Goal: Find specific page/section: Find specific page/section

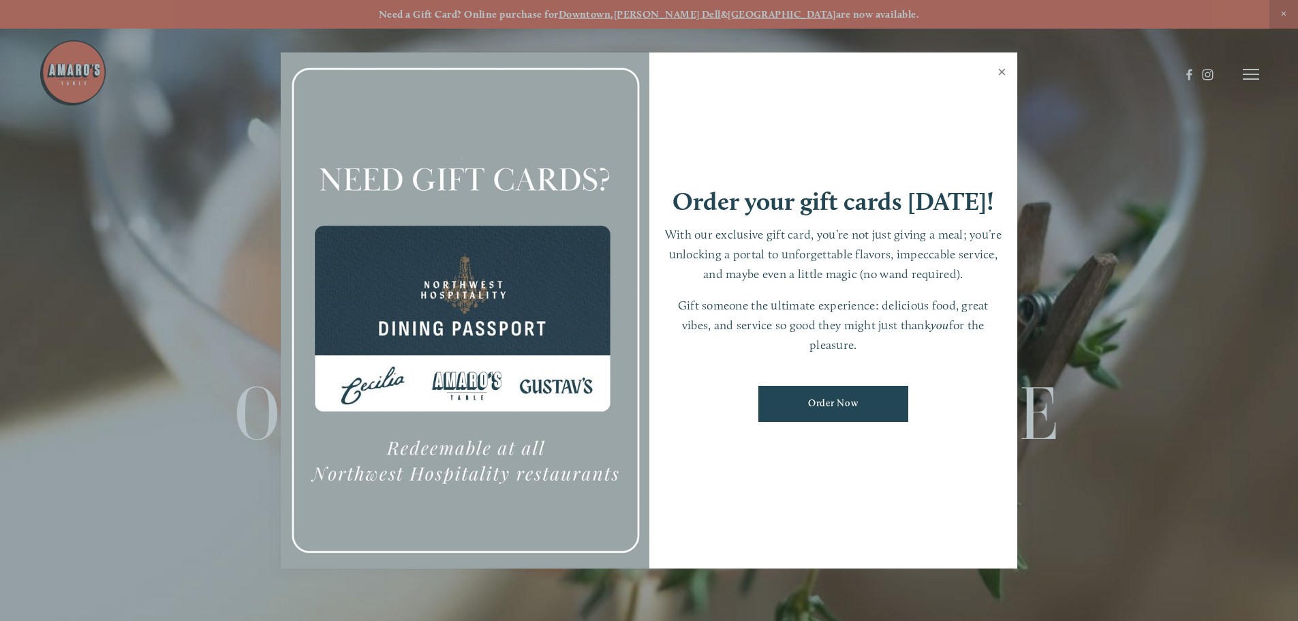
click at [996, 70] on link "Close" at bounding box center [1002, 74] width 27 height 38
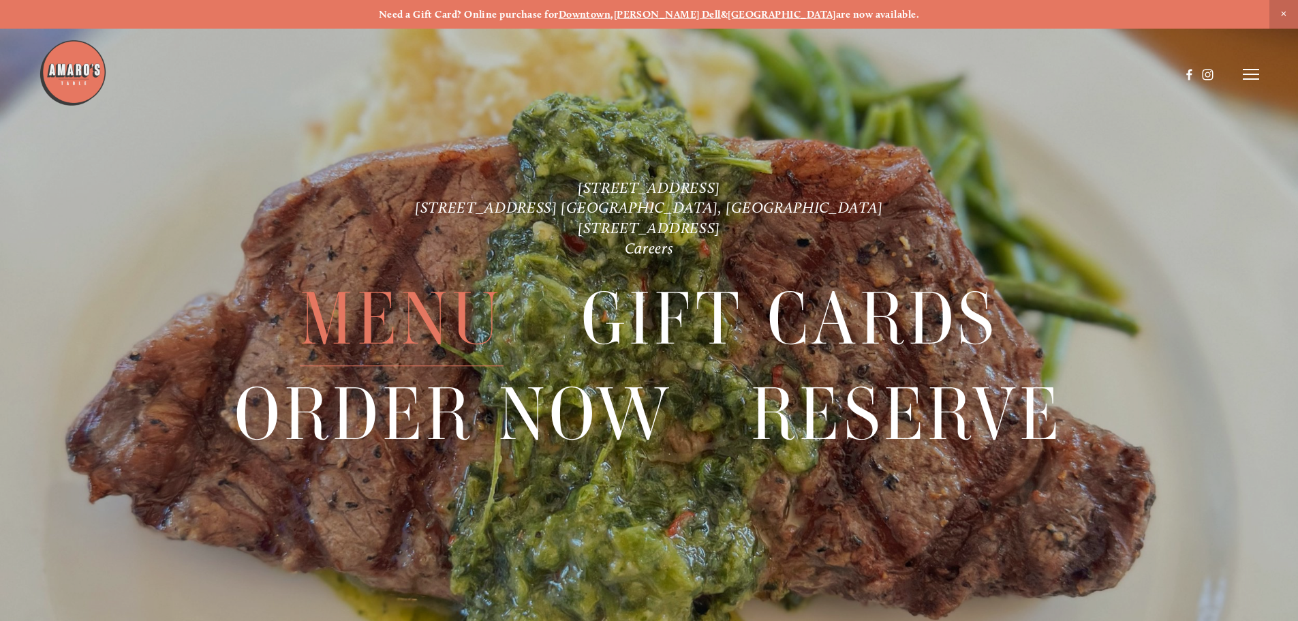
click at [397, 305] on span "Menu" at bounding box center [401, 320] width 203 height 94
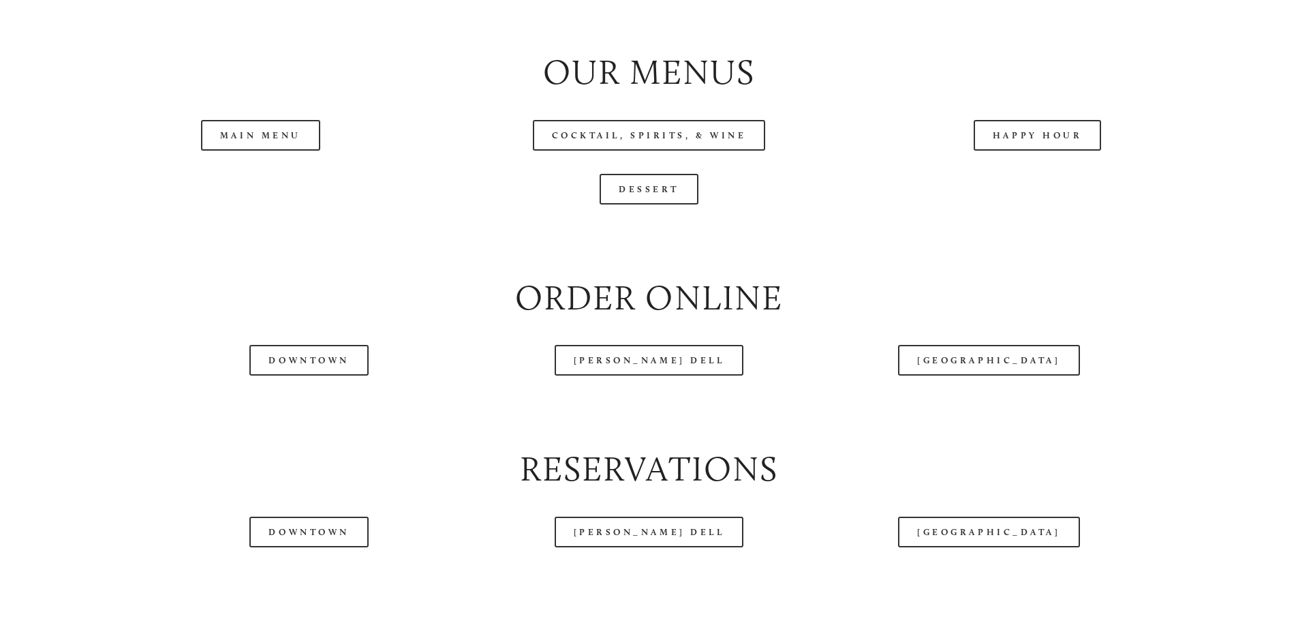
scroll to position [1567, 0]
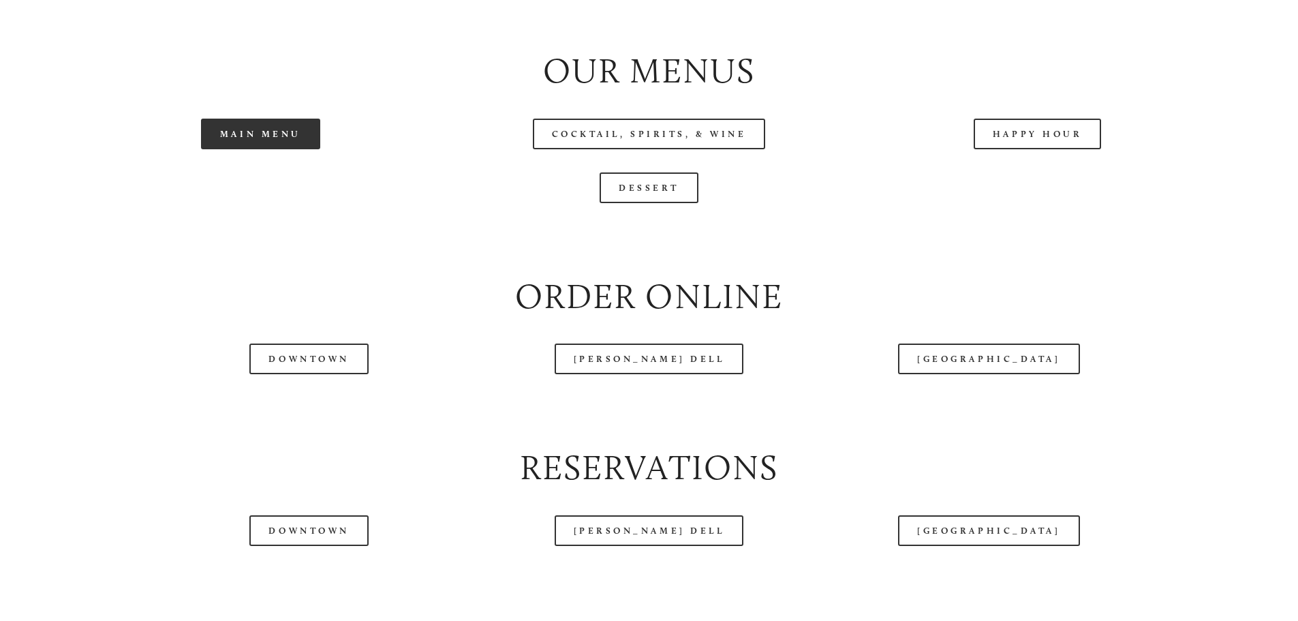
click at [258, 149] on link "Main Menu" at bounding box center [260, 134] width 119 height 31
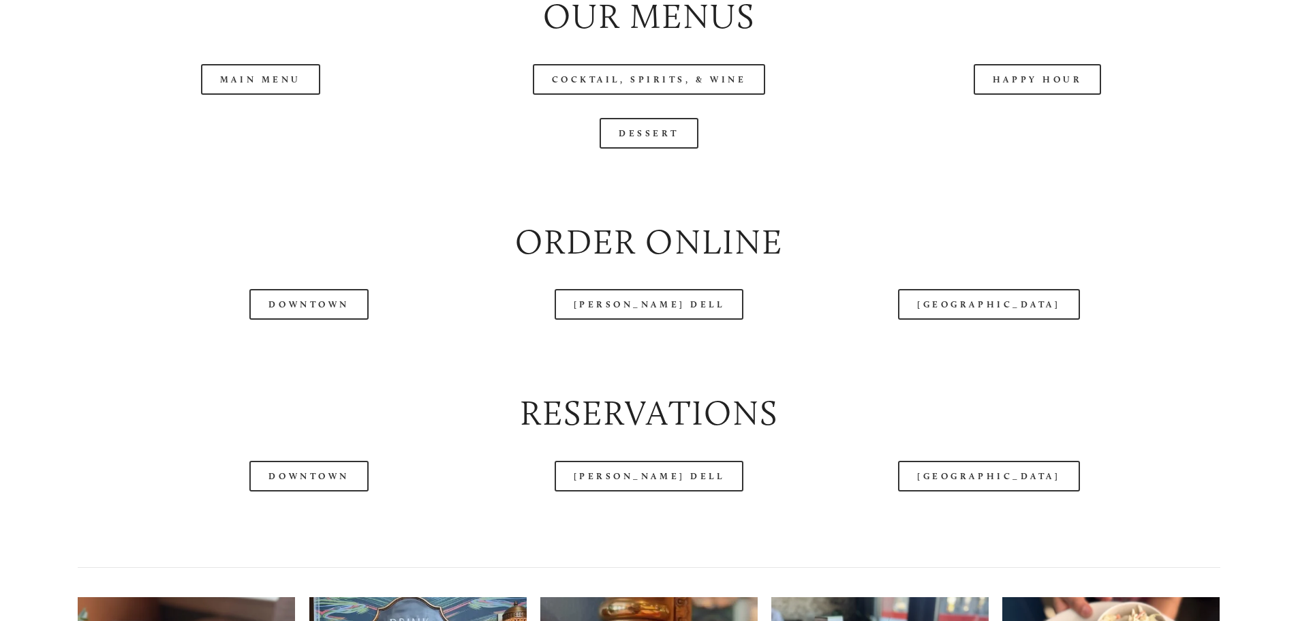
scroll to position [1704, 0]
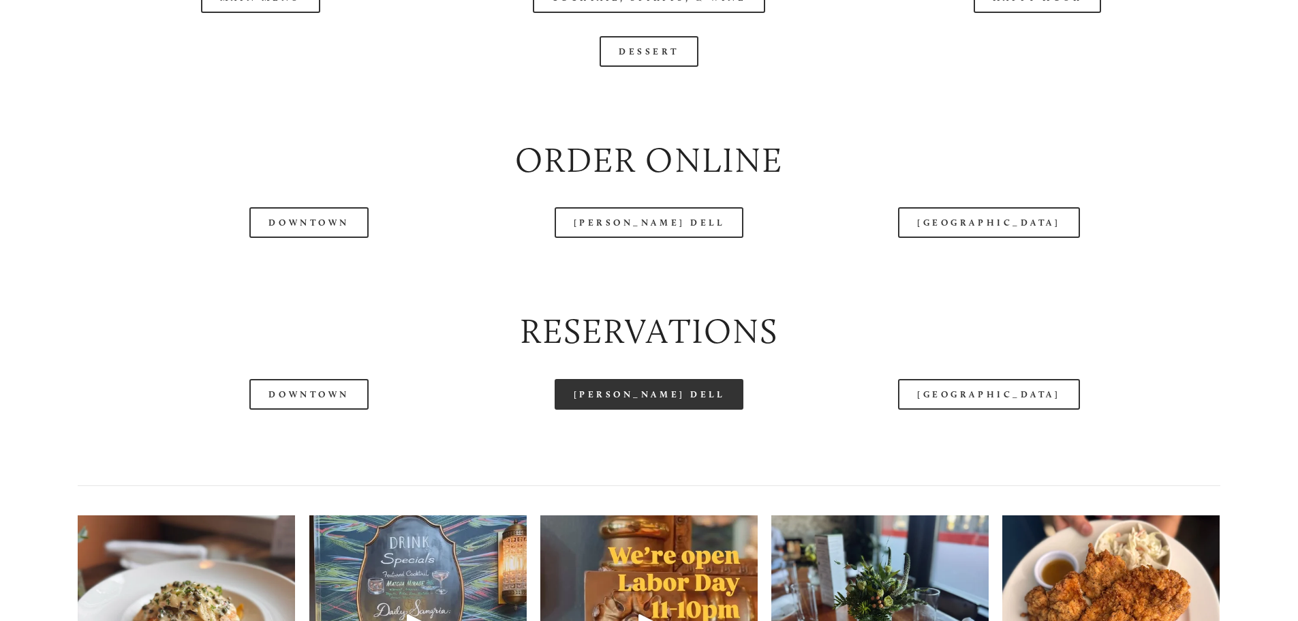
click at [664, 410] on link "[PERSON_NAME] Dell" at bounding box center [649, 394] width 189 height 31
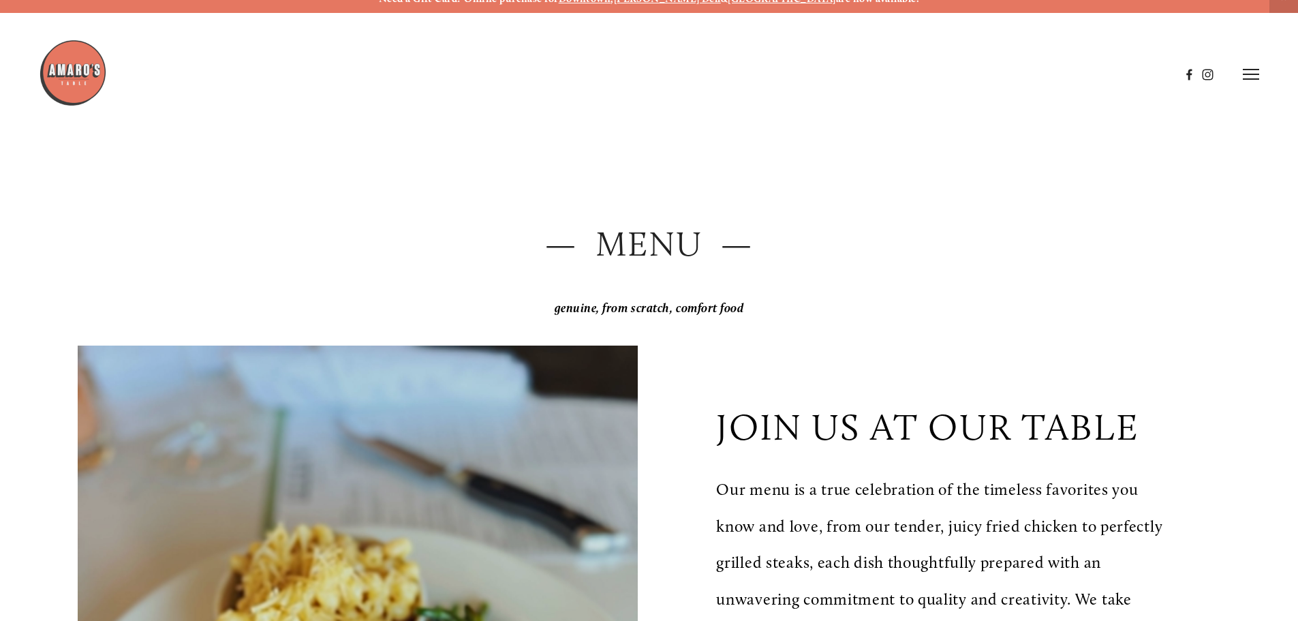
scroll to position [0, 0]
